Goal: Task Accomplishment & Management: Complete application form

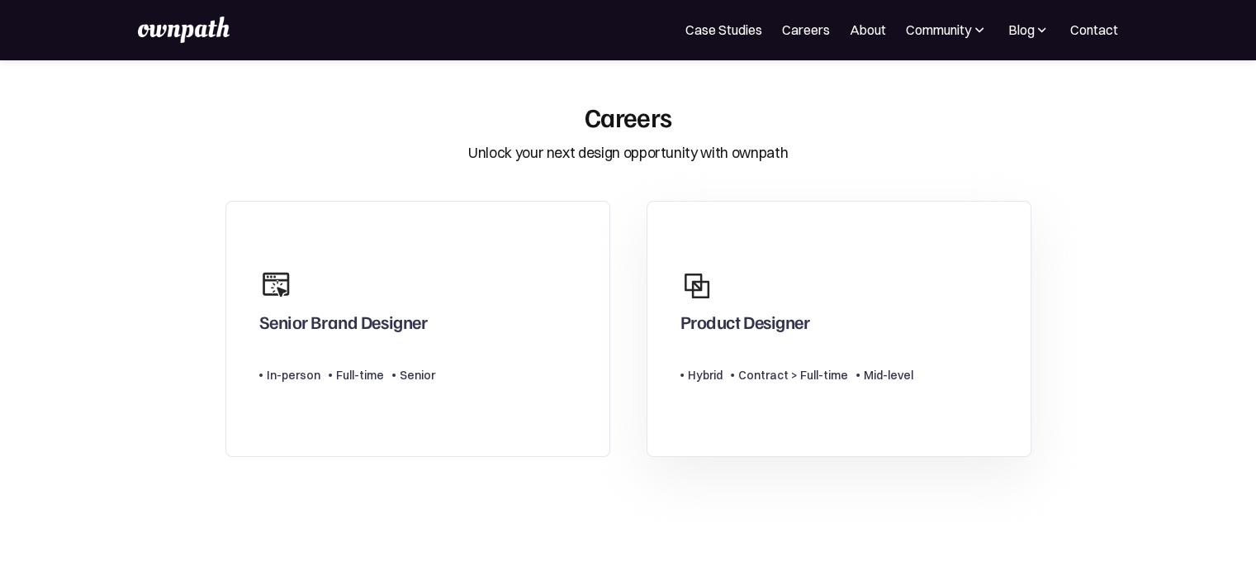
click at [794, 315] on div "Product Designer" at bounding box center [746, 326] width 130 height 30
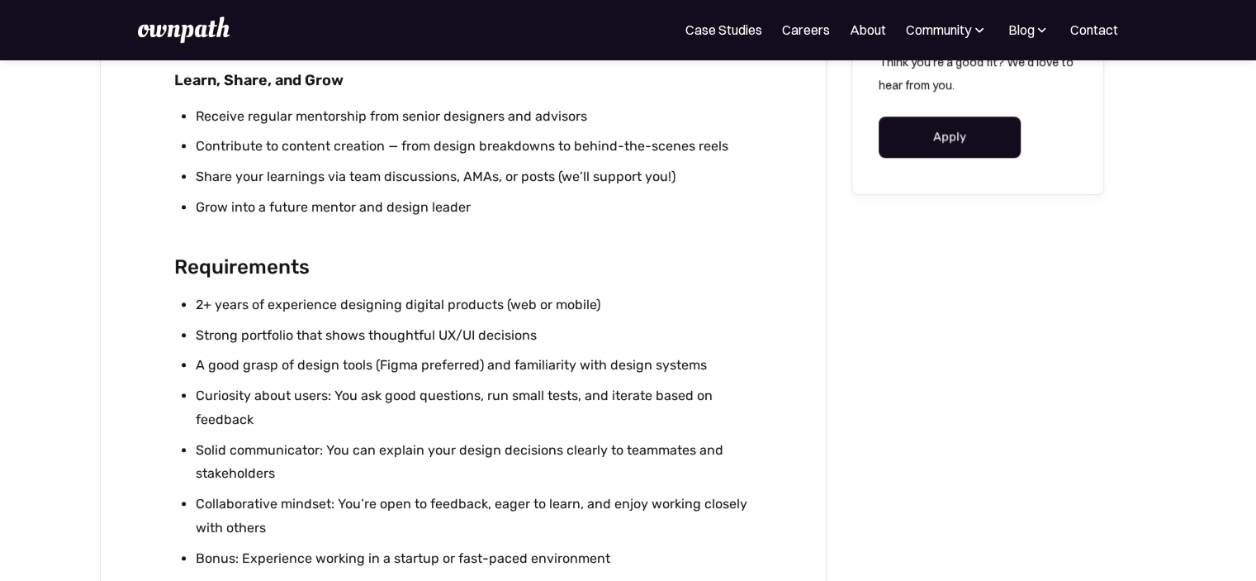
scroll to position [1416, 0]
click at [971, 133] on link "Apply" at bounding box center [950, 136] width 143 height 41
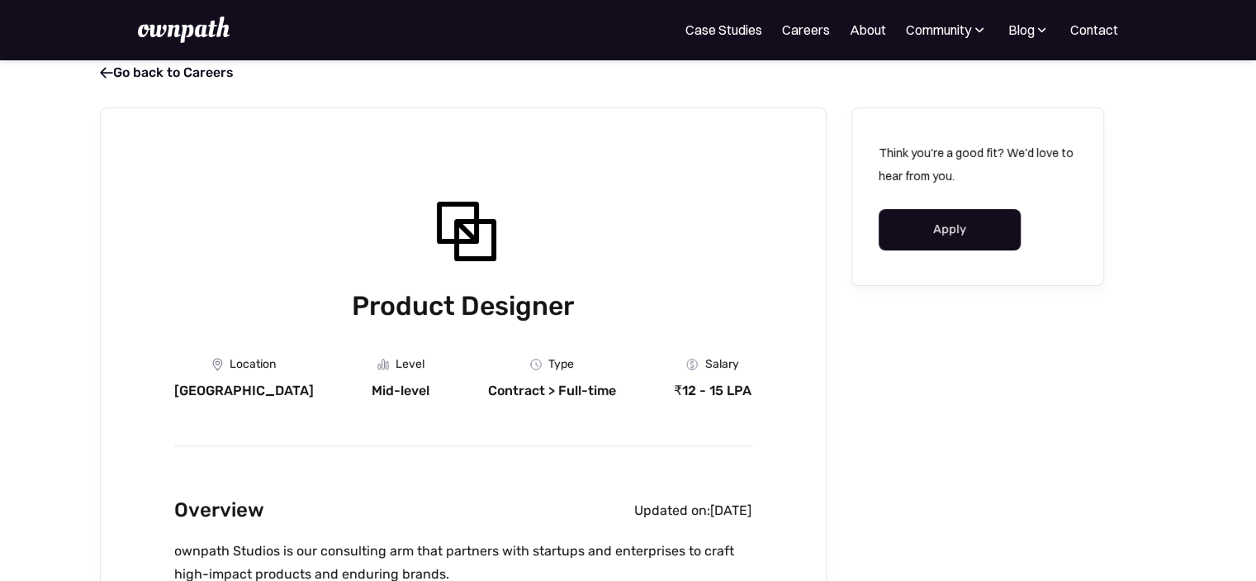
scroll to position [0, 0]
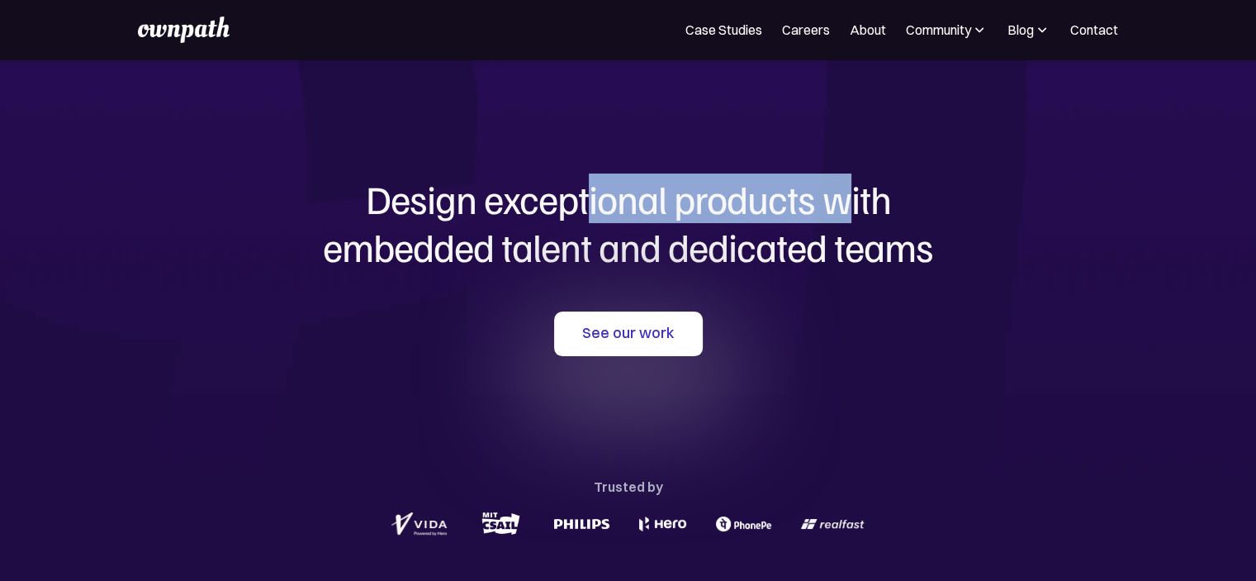
drag, startPoint x: 709, startPoint y: 204, endPoint x: 849, endPoint y: 205, distance: 140.4
click at [849, 205] on h1 "Design exceptional products with embedded talent and dedicated teams" at bounding box center [628, 222] width 793 height 95
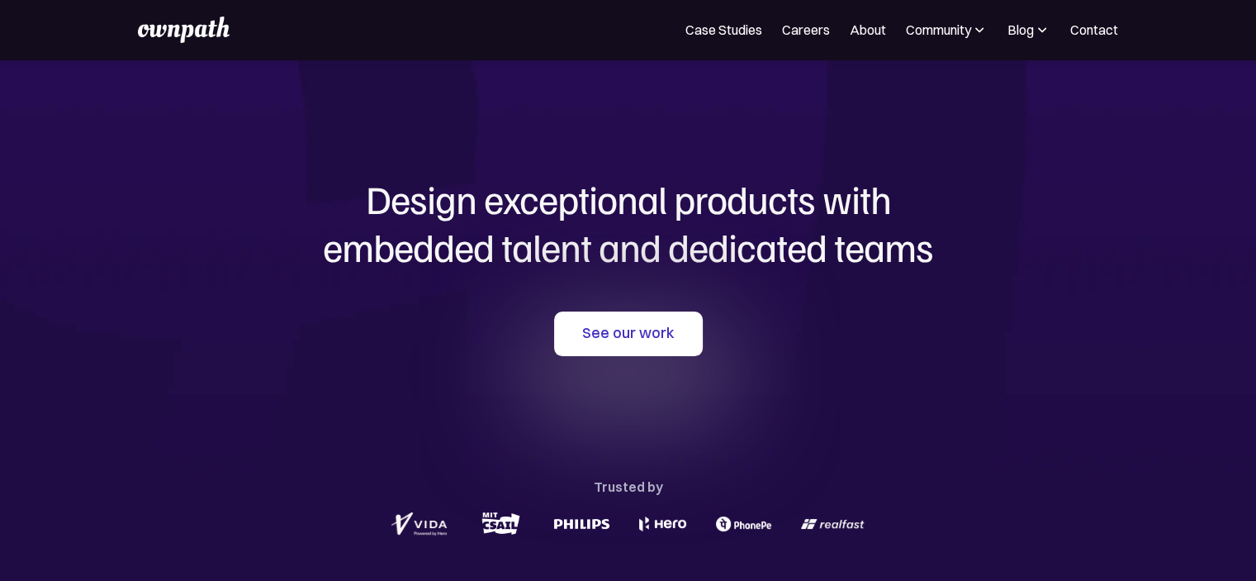
click at [849, 206] on h1 "Design exceptional products with embedded talent and dedicated teams" at bounding box center [628, 222] width 793 height 95
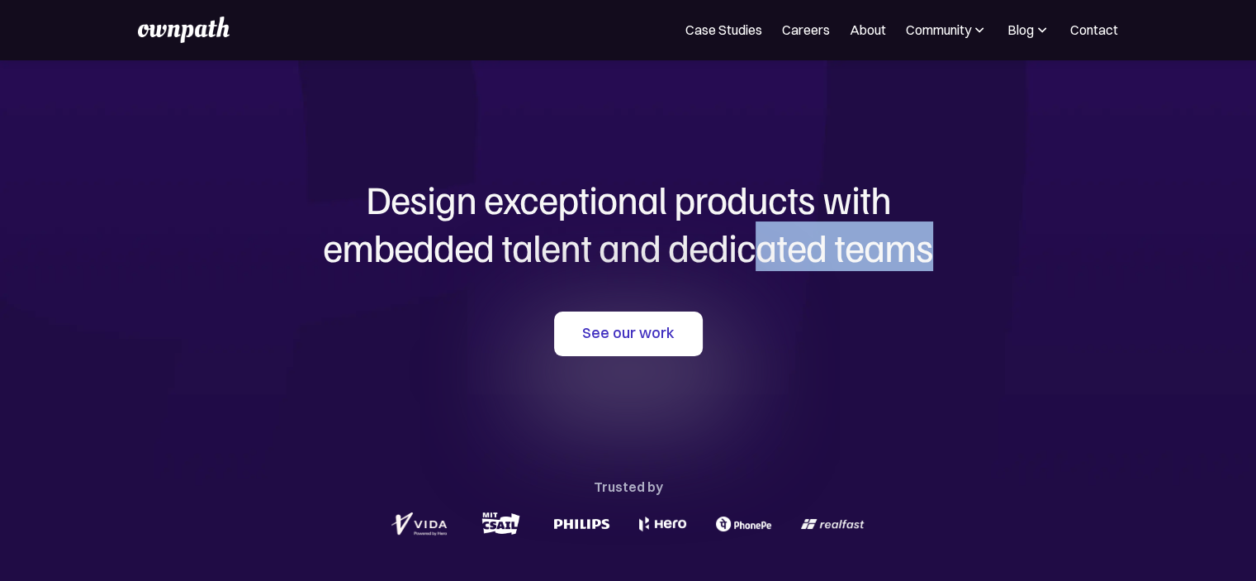
drag, startPoint x: 760, startPoint y: 252, endPoint x: 936, endPoint y: 253, distance: 175.9
click at [936, 251] on h1 "Design exceptional products with embedded talent and dedicated teams" at bounding box center [628, 222] width 793 height 95
click at [661, 344] on link "See our work" at bounding box center [628, 333] width 149 height 45
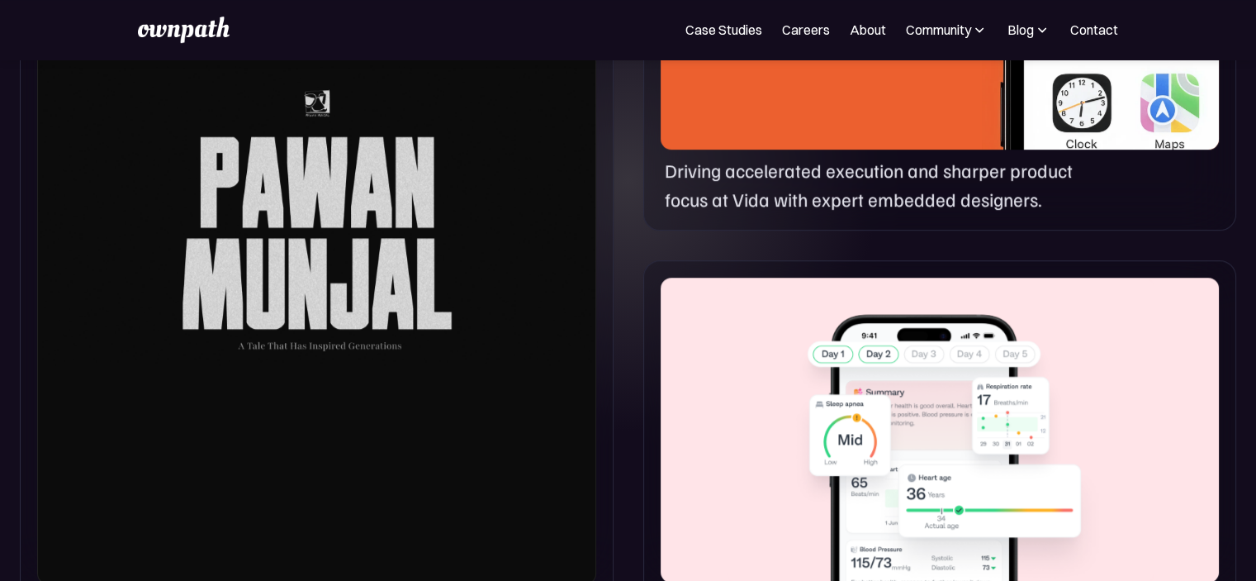
scroll to position [1044, 0]
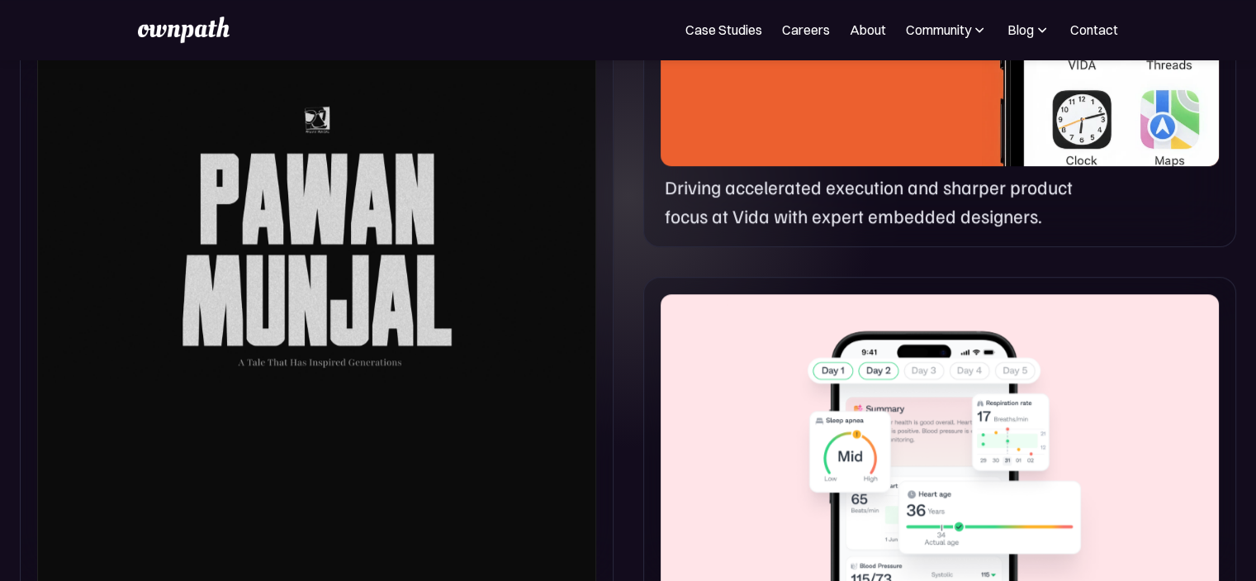
click at [458, 282] on div at bounding box center [316, 231] width 559 height 740
click at [377, 225] on div at bounding box center [316, 231] width 559 height 740
click at [399, 304] on div at bounding box center [316, 231] width 559 height 740
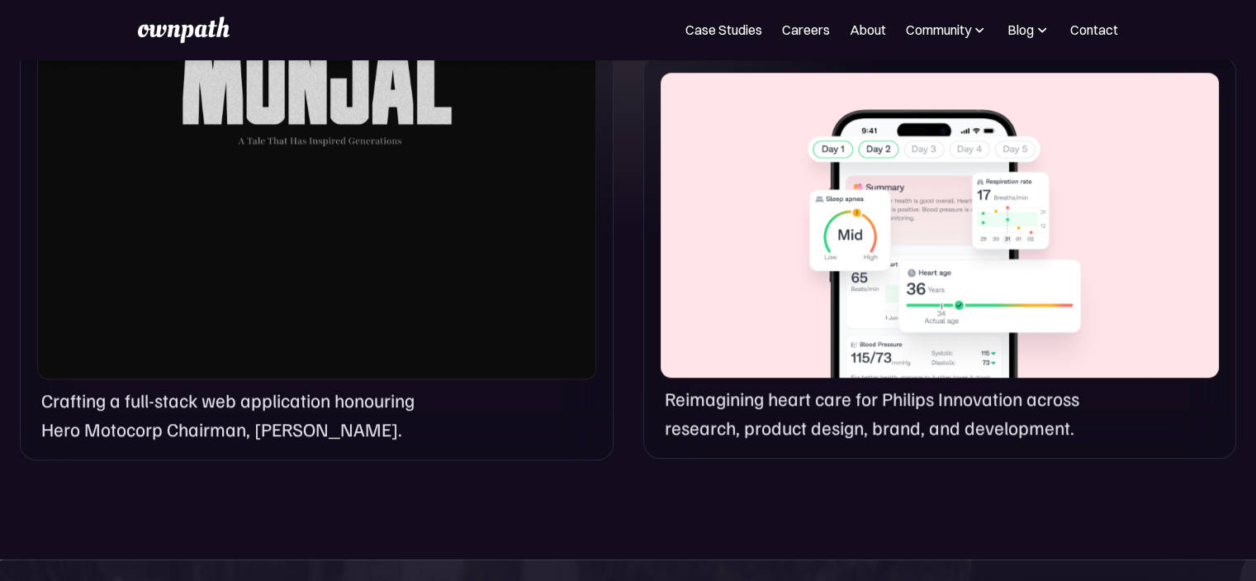
scroll to position [1292, 0]
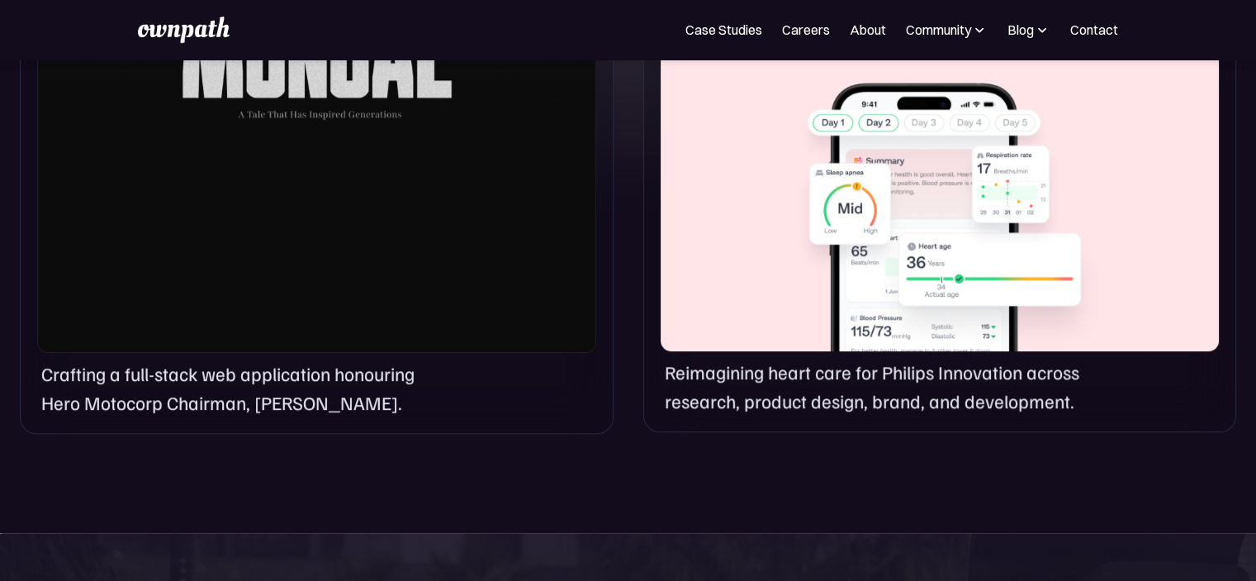
click at [294, 373] on p "Crafting a full-stack web application honouring Hero Motocorp Chairman, Pawan M…" at bounding box center [241, 387] width 400 height 56
click at [308, 408] on p "Crafting a full-stack web application honouring Hero Motocorp Chairman, Pawan M…" at bounding box center [241, 387] width 400 height 56
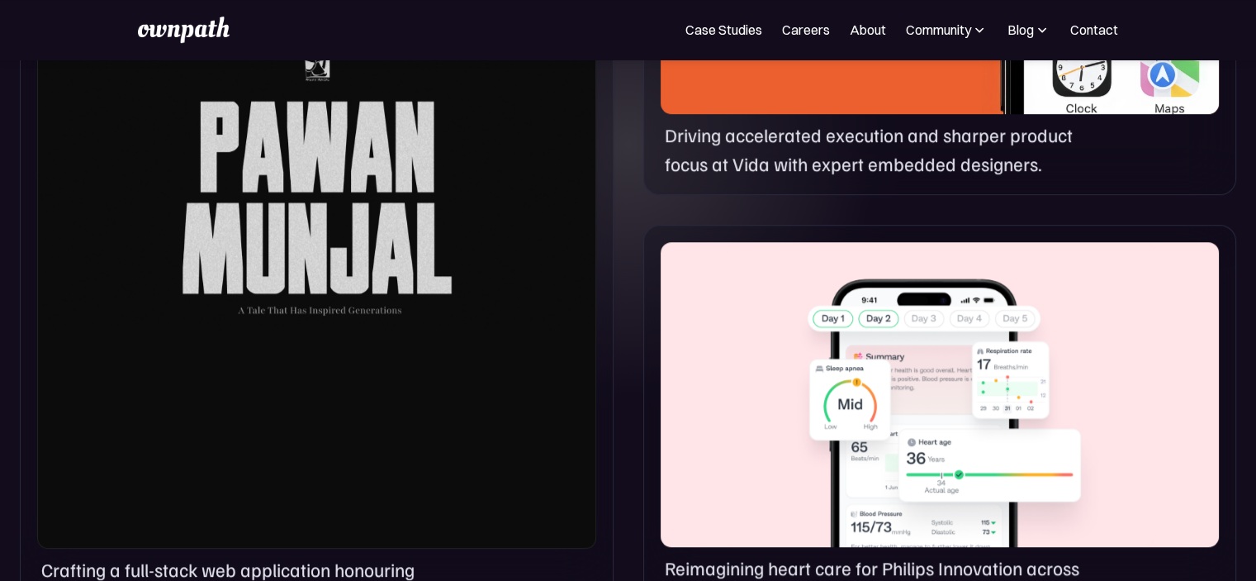
scroll to position [1209, 0]
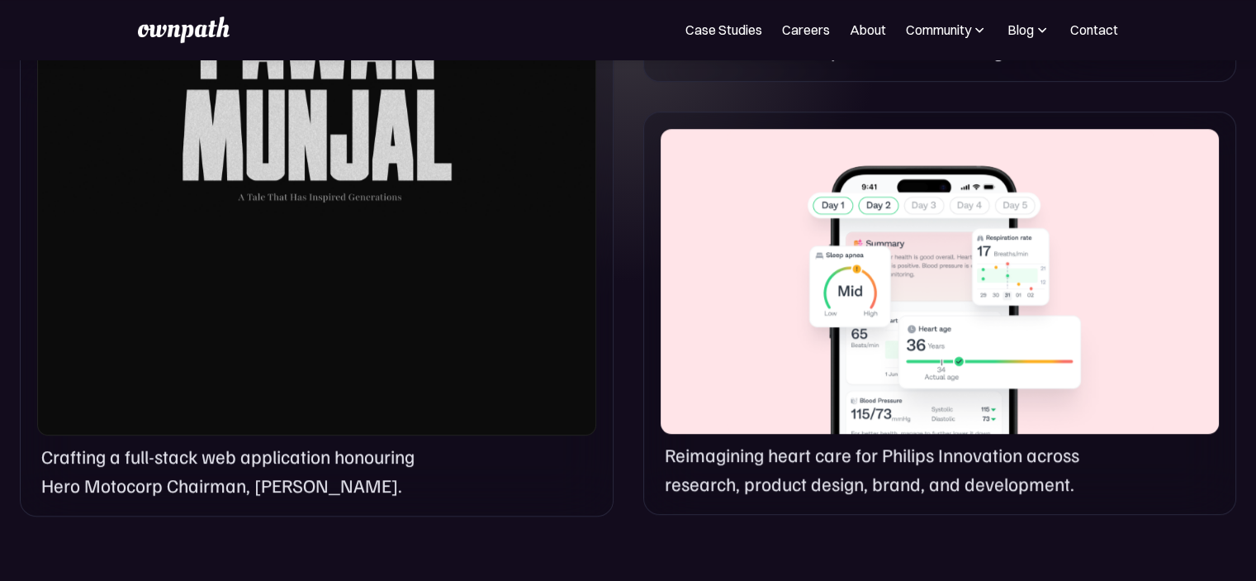
click at [958, 273] on div at bounding box center [940, 282] width 558 height 306
drag, startPoint x: 908, startPoint y: 444, endPoint x: 893, endPoint y: 453, distance: 17.9
click at [902, 449] on p "Reimagining heart care for Philips Innovation across research, product design, …" at bounding box center [881, 468] width 432 height 56
click at [893, 453] on p "Reimagining heart care for Philips Innovation across research, product design, …" at bounding box center [881, 468] width 432 height 56
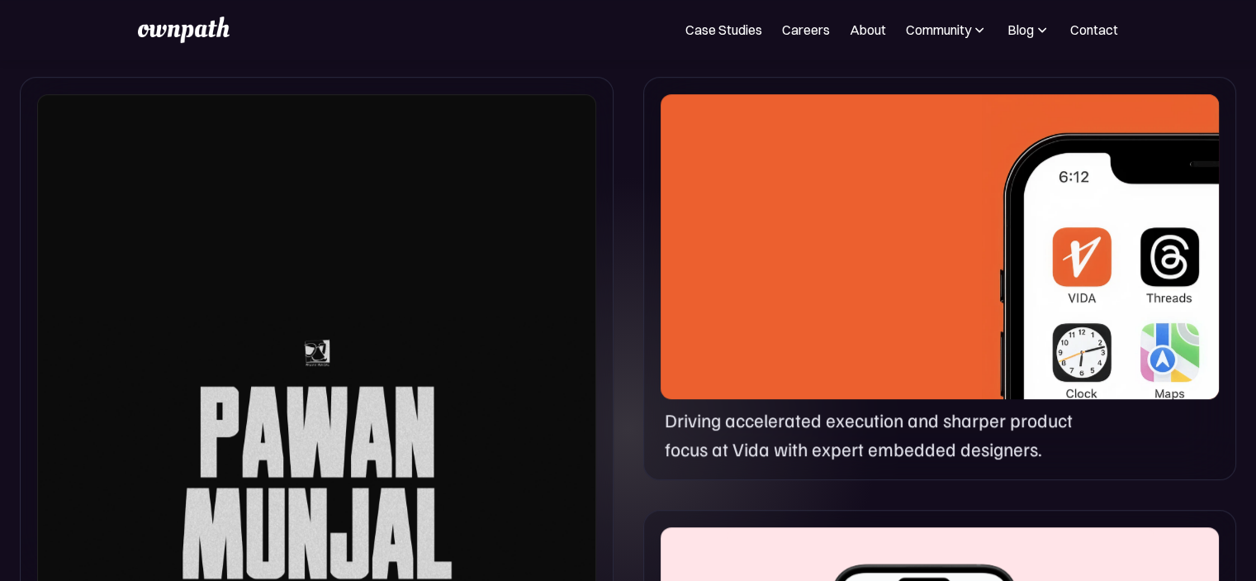
scroll to position [796, 0]
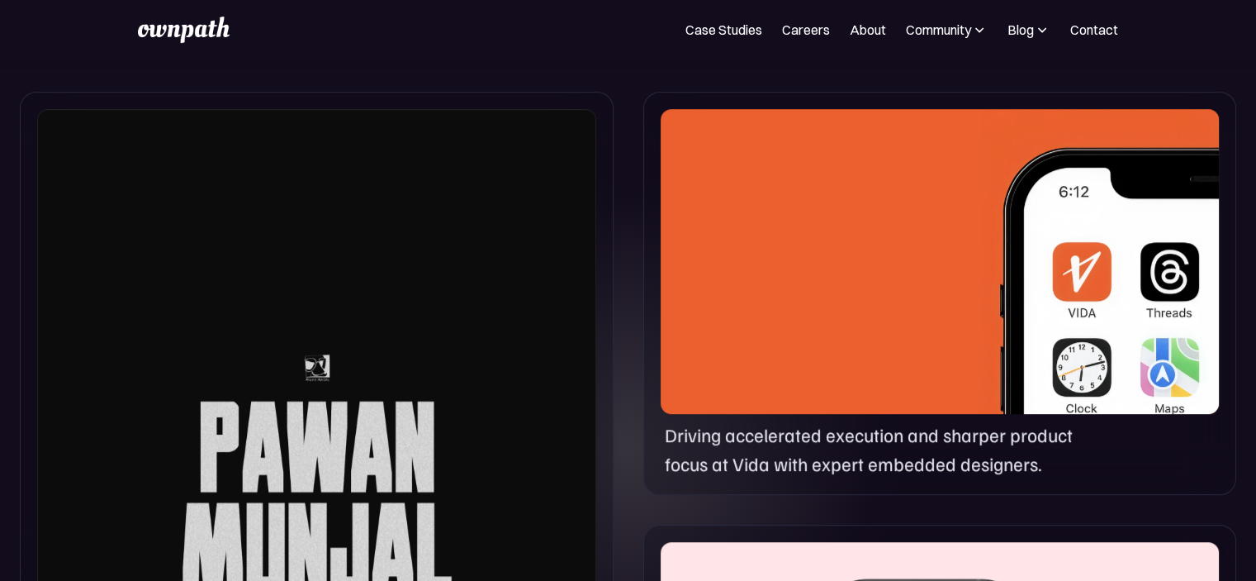
click at [931, 293] on div at bounding box center [940, 262] width 558 height 306
click at [954, 207] on div at bounding box center [940, 262] width 558 height 306
click at [1024, 209] on img at bounding box center [1100, 269] width 237 height 321
click at [1024, 210] on img at bounding box center [1100, 269] width 237 height 321
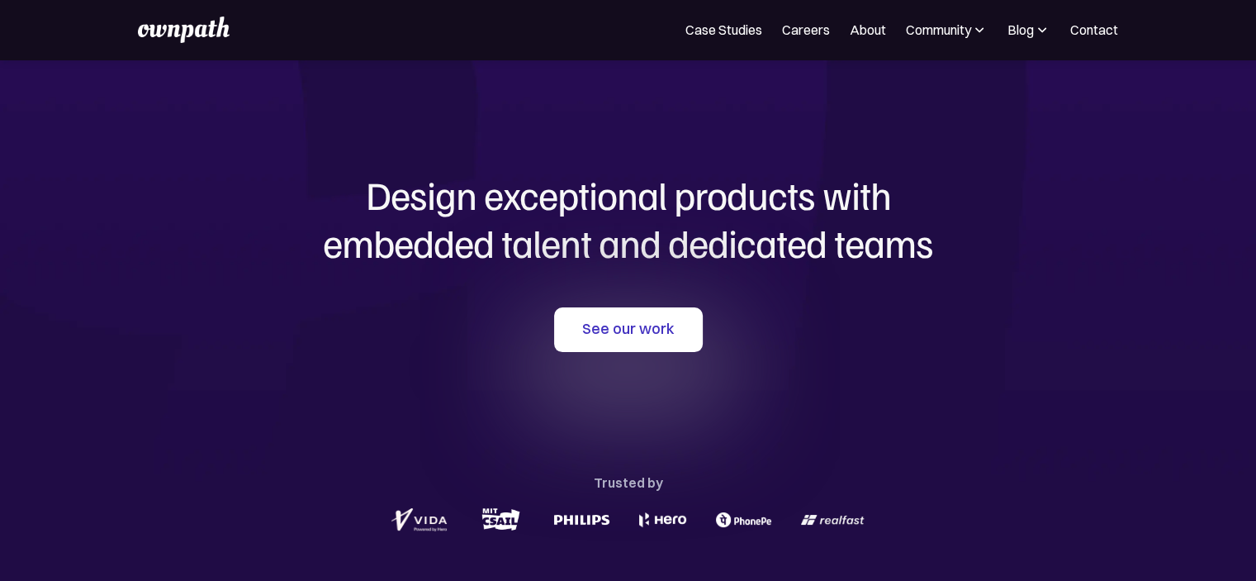
scroll to position [0, 0]
